Goal: Transaction & Acquisition: Purchase product/service

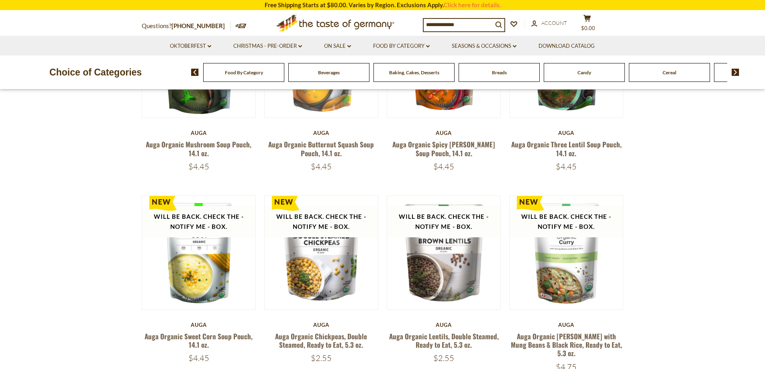
scroll to position [161, 0]
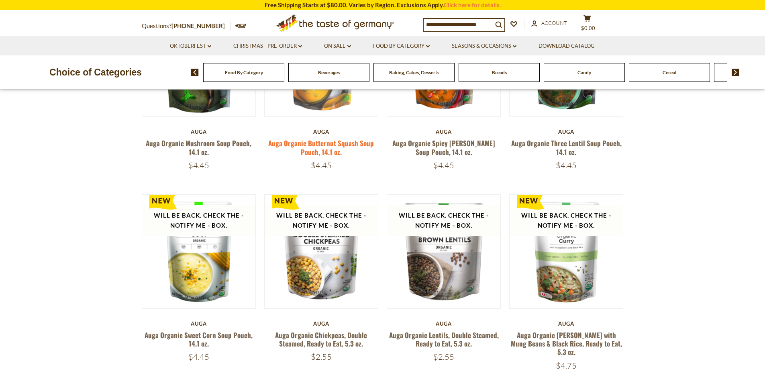
click at [334, 143] on link "Auga Organic Butternut Squash Soup Pouch, 14.1 oz." at bounding box center [321, 147] width 106 height 18
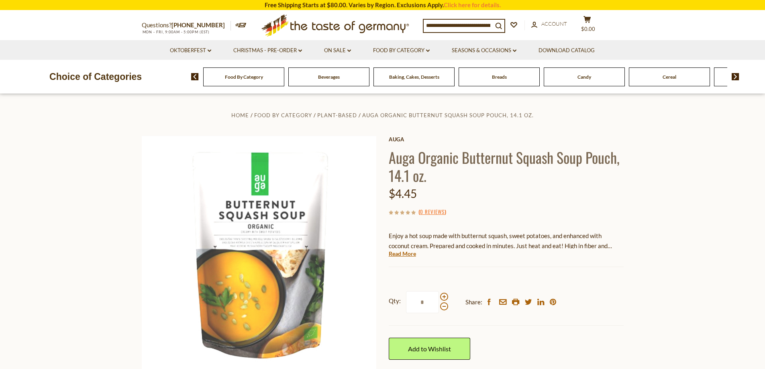
click at [396, 259] on div "Current stock: 0" at bounding box center [506, 261] width 235 height 5
click at [400, 254] on link "Read More" at bounding box center [402, 254] width 27 height 8
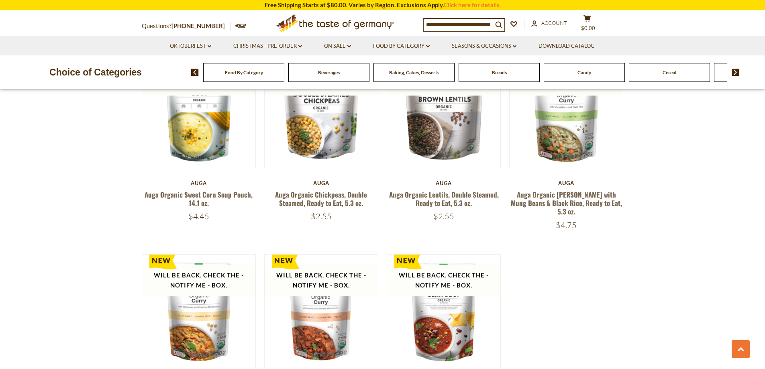
scroll to position [402, 0]
